Goal: Find specific page/section: Find specific page/section

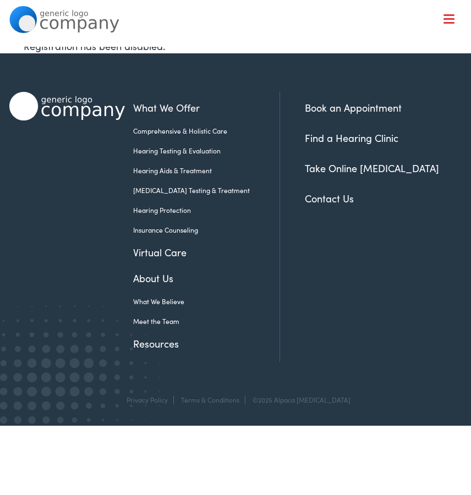
click at [163, 323] on link "Meet the Team" at bounding box center [198, 321] width 130 height 10
